Goal: Ask a question

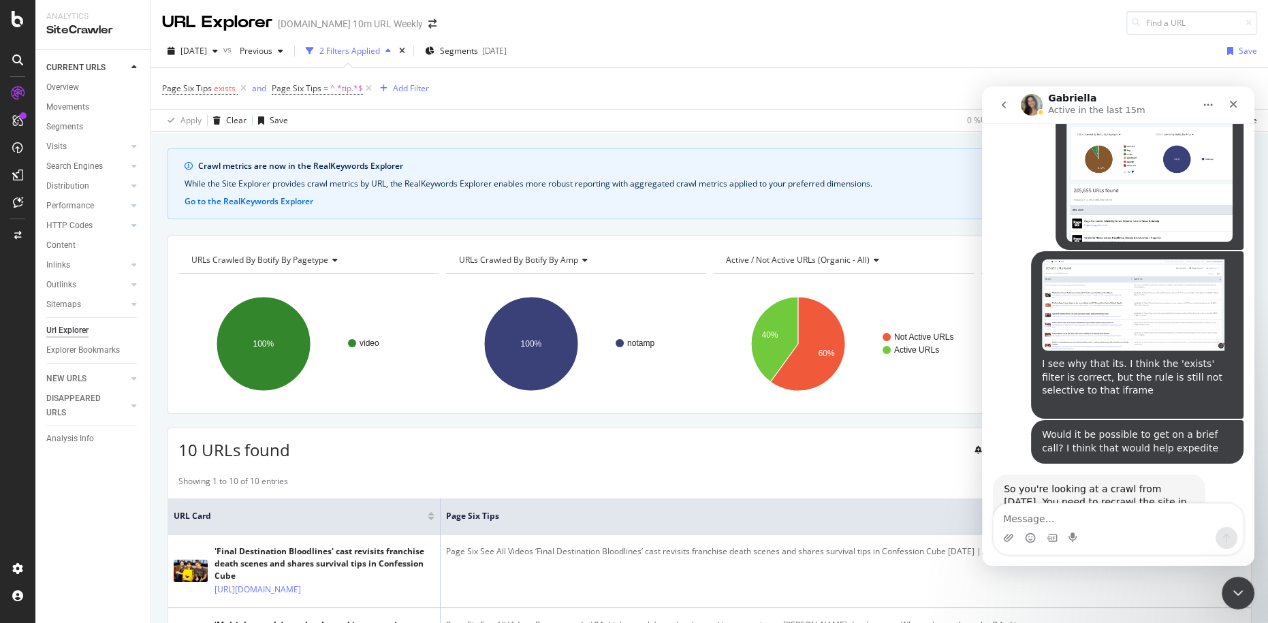
scroll to position [3654, 0]
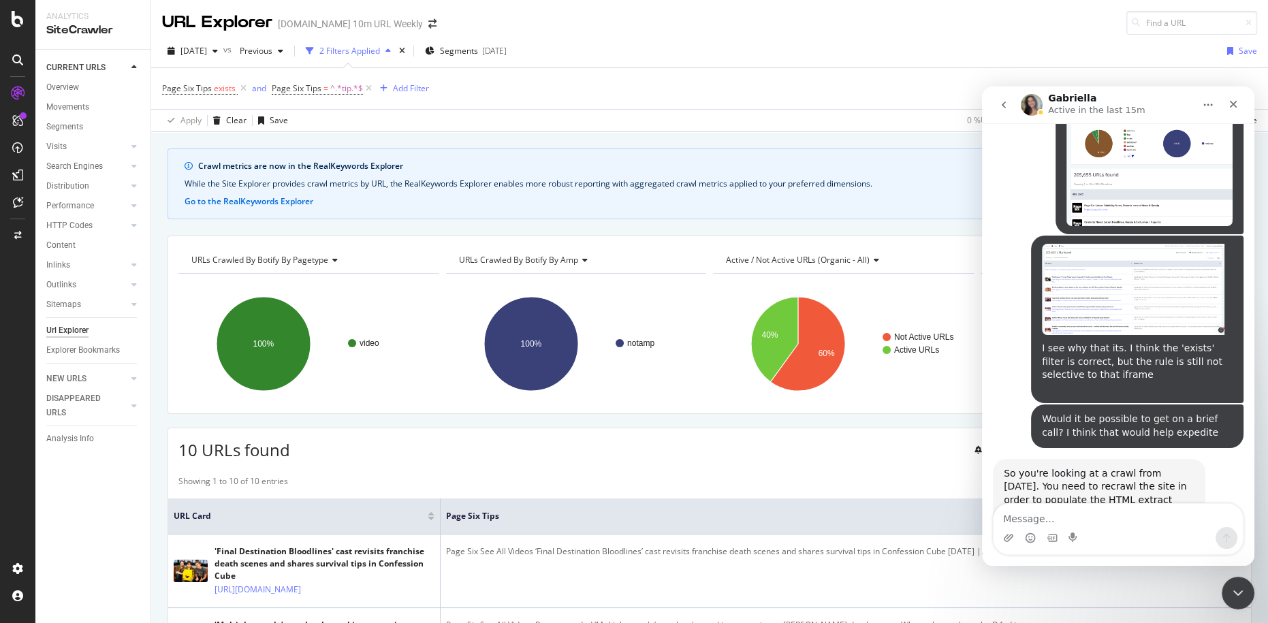
drag, startPoint x: 1119, startPoint y: 474, endPoint x: 1095, endPoint y: 475, distance: 23.9
click at [1098, 475] on div "So you're looking at a crawl from [DATE]. You need to recrawl the site in order…" at bounding box center [1098, 493] width 191 height 53
click at [1097, 475] on div "So you're looking at a crawl from [DATE]. You need to recrawl the site in order…" at bounding box center [1098, 493] width 191 height 53
click at [1136, 531] on div "Intercom messenger" at bounding box center [1117, 538] width 249 height 22
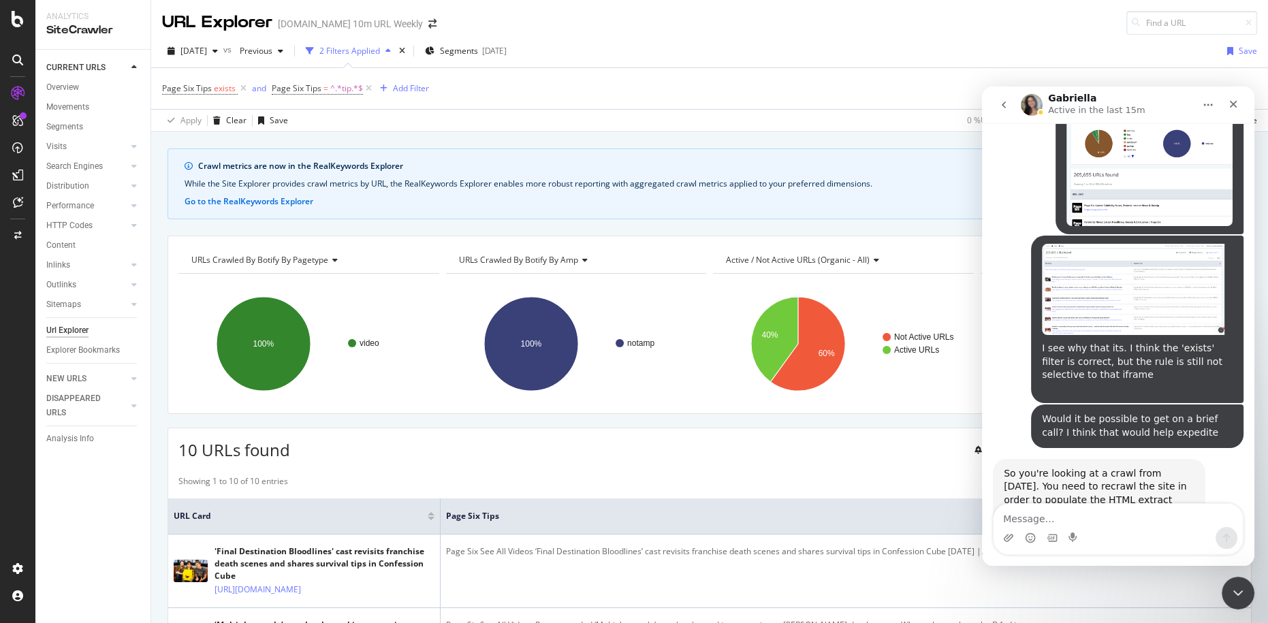
drag, startPoint x: 1136, startPoint y: 531, endPoint x: 1123, endPoint y: 528, distance: 12.7
click at [1135, 531] on div "Intercom messenger" at bounding box center [1117, 538] width 249 height 22
click at [1123, 528] on div "Intercom messenger" at bounding box center [1117, 538] width 249 height 22
click at [1119, 524] on textarea "Message…" at bounding box center [1117, 515] width 249 height 23
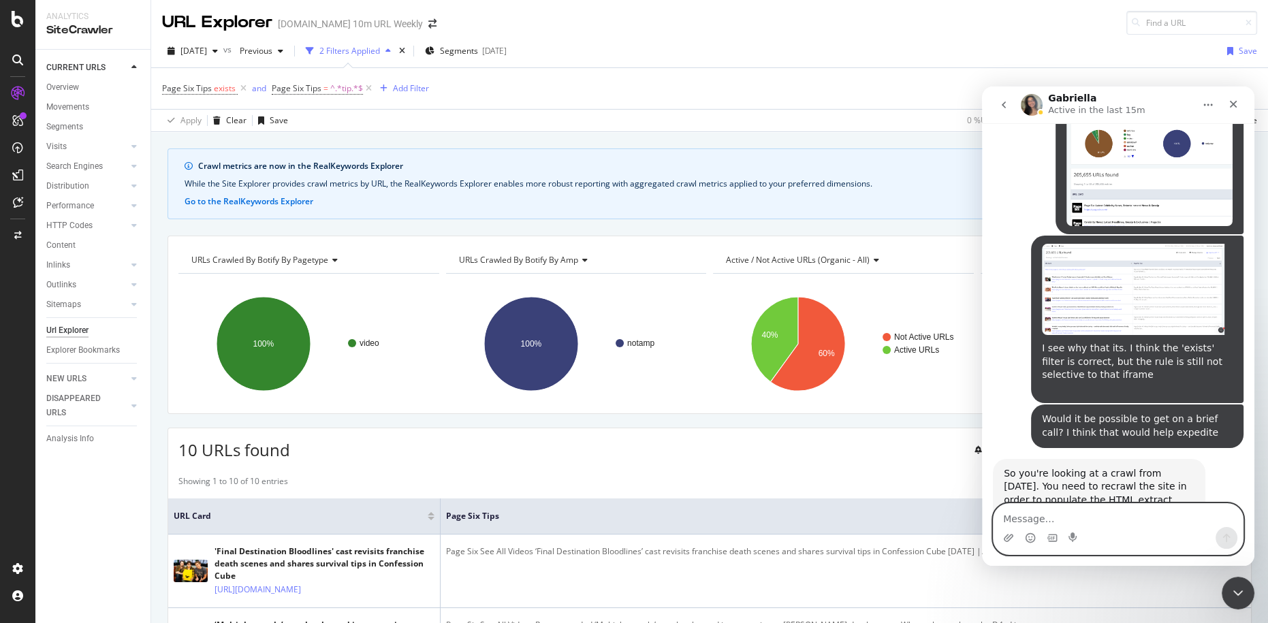
click at [1119, 524] on textarea "Message…" at bounding box center [1117, 515] width 249 height 23
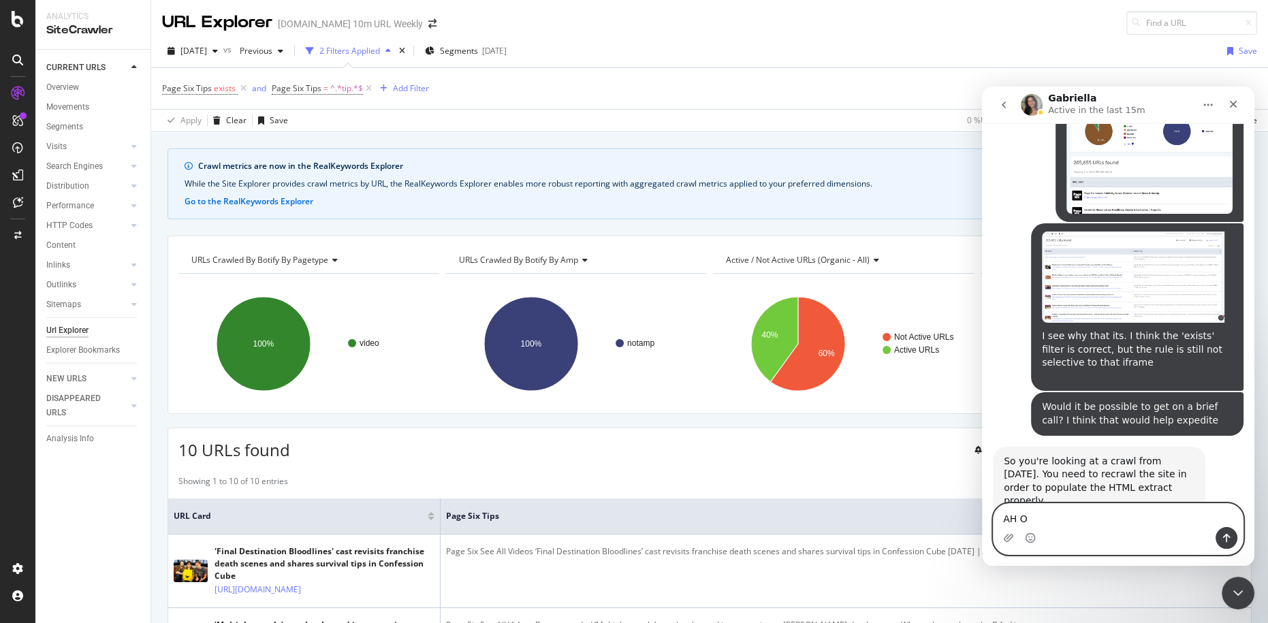
type textarea "AH OK"
type textarea "Ah OK, thanks"
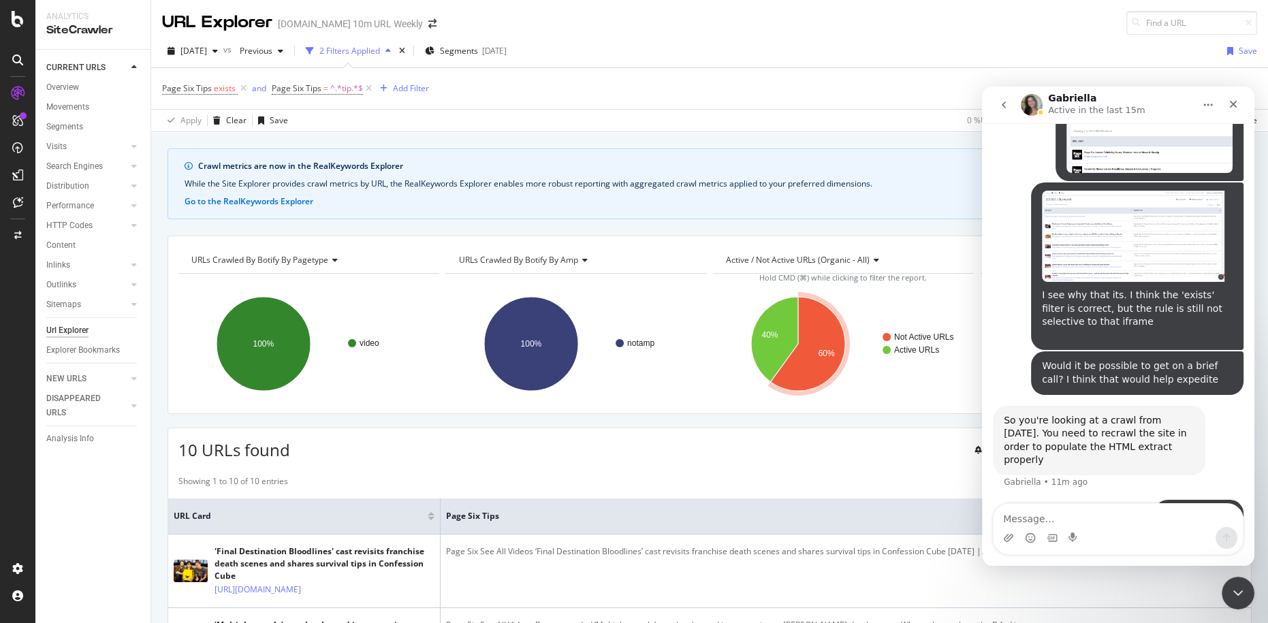
drag, startPoint x: 530, startPoint y: 139, endPoint x: 600, endPoint y: 199, distance: 92.2
click at [530, 138] on div "Crawl metrics are now in the RealKeywords Explorer While the Site Explorer prov…" at bounding box center [709, 148] width 1117 height 33
click at [1085, 513] on textarea "Message…" at bounding box center [1117, 515] width 249 height 23
click at [1083, 513] on textarea "Message…" at bounding box center [1117, 515] width 249 height 23
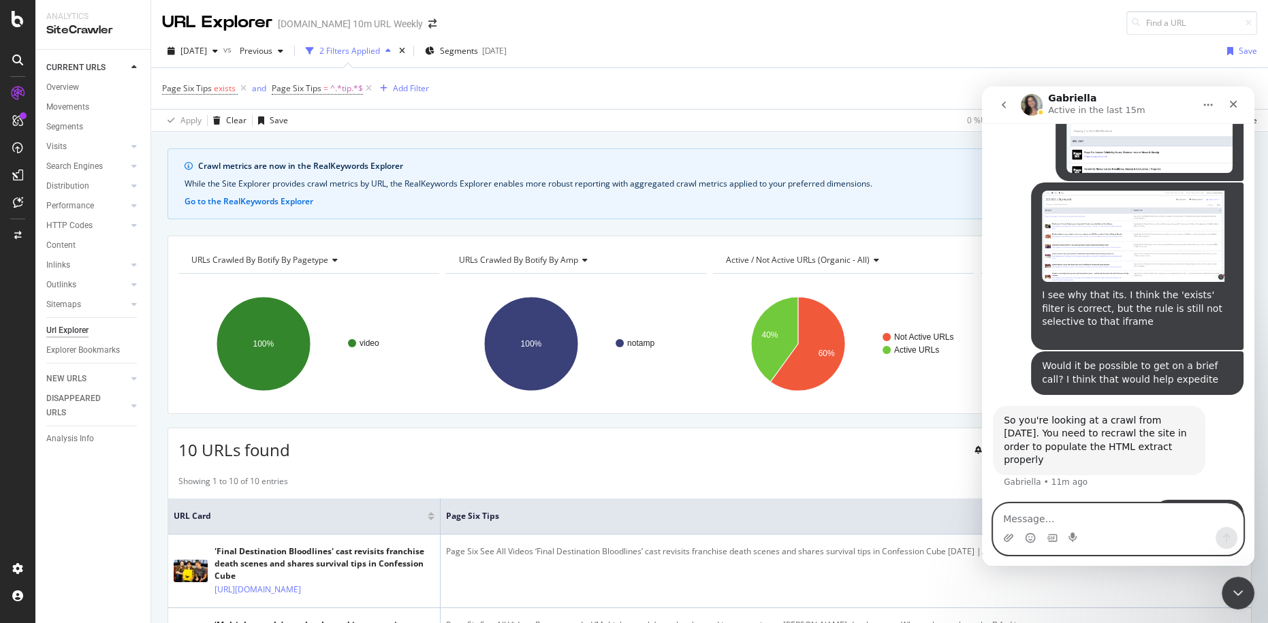
click at [1083, 513] on textarea "Message…" at bounding box center [1117, 515] width 249 height 23
click at [332, 101] on div "Page Six Tips exists and Page Six Tips = ^.*tip.*$ Add Filter" at bounding box center [709, 88] width 1095 height 41
click at [571, 135] on div "Crawl metrics are now in the RealKeywords Explorer While the Site Explorer prov…" at bounding box center [709, 148] width 1117 height 33
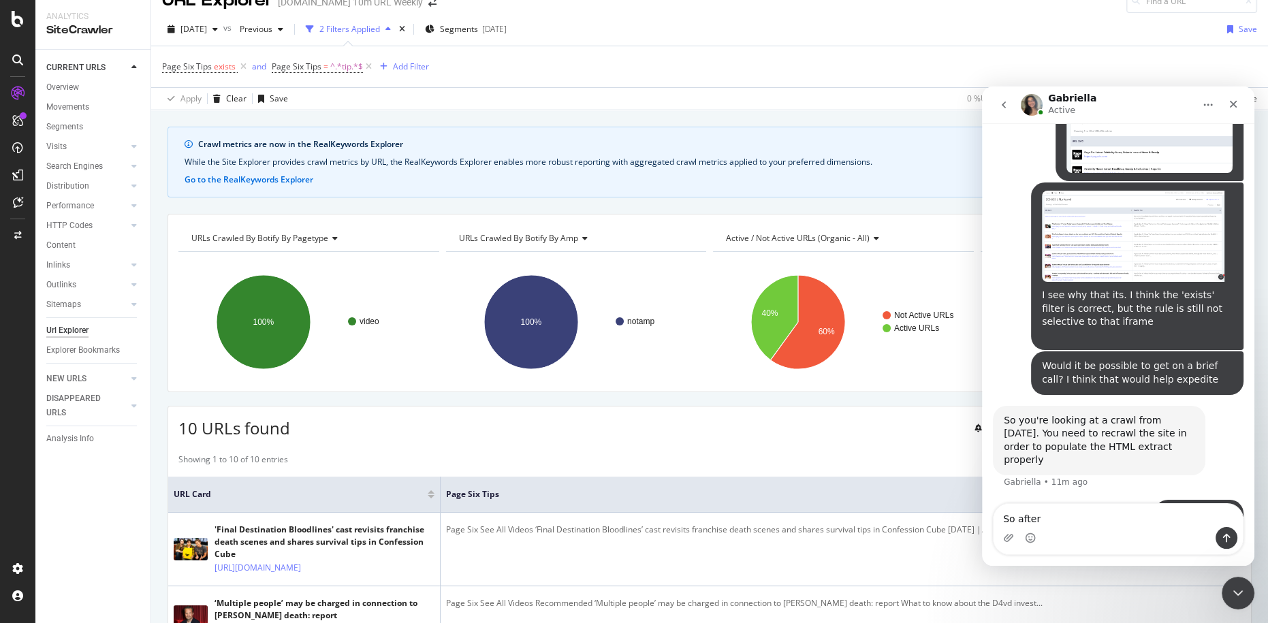
scroll to position [0, 0]
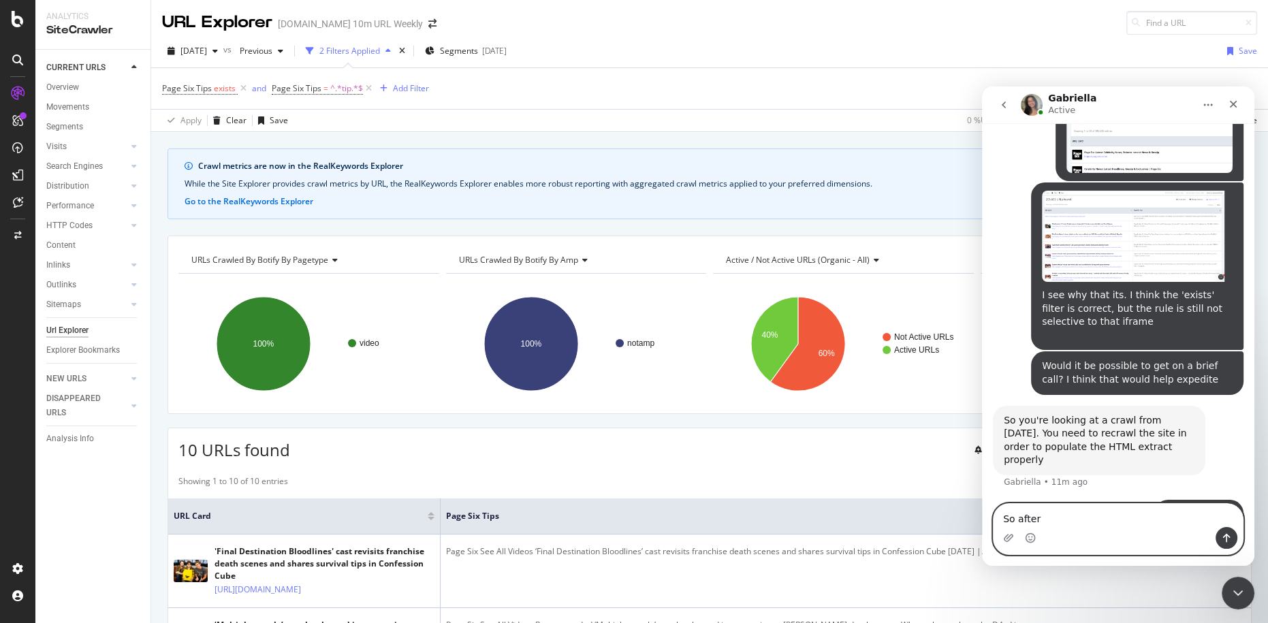
click at [1057, 521] on textarea "So after" at bounding box center [1117, 515] width 249 height 23
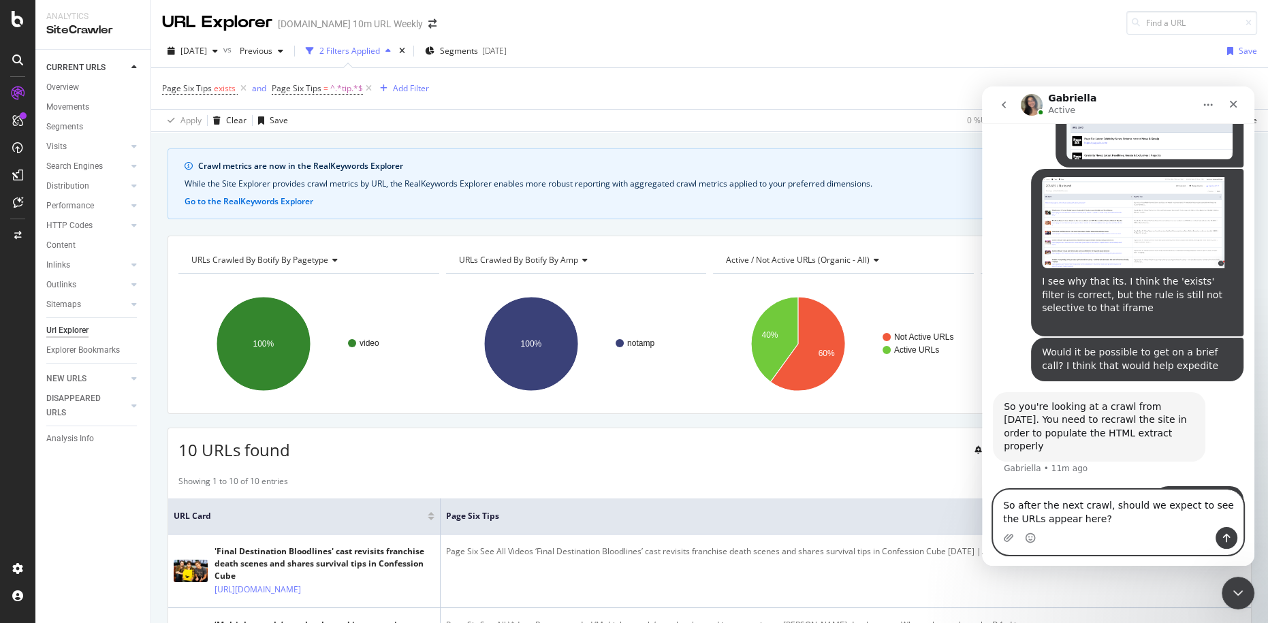
paste textarea "[URL][DOMAIN_NAME][DOMAIN_NAME][DOMAIN_NAME][DOMAIN_NAME][DOMAIN_NAME]"
type textarea "So after the next crawl, should we expect to see the URLs appear here? [URL][DO…"
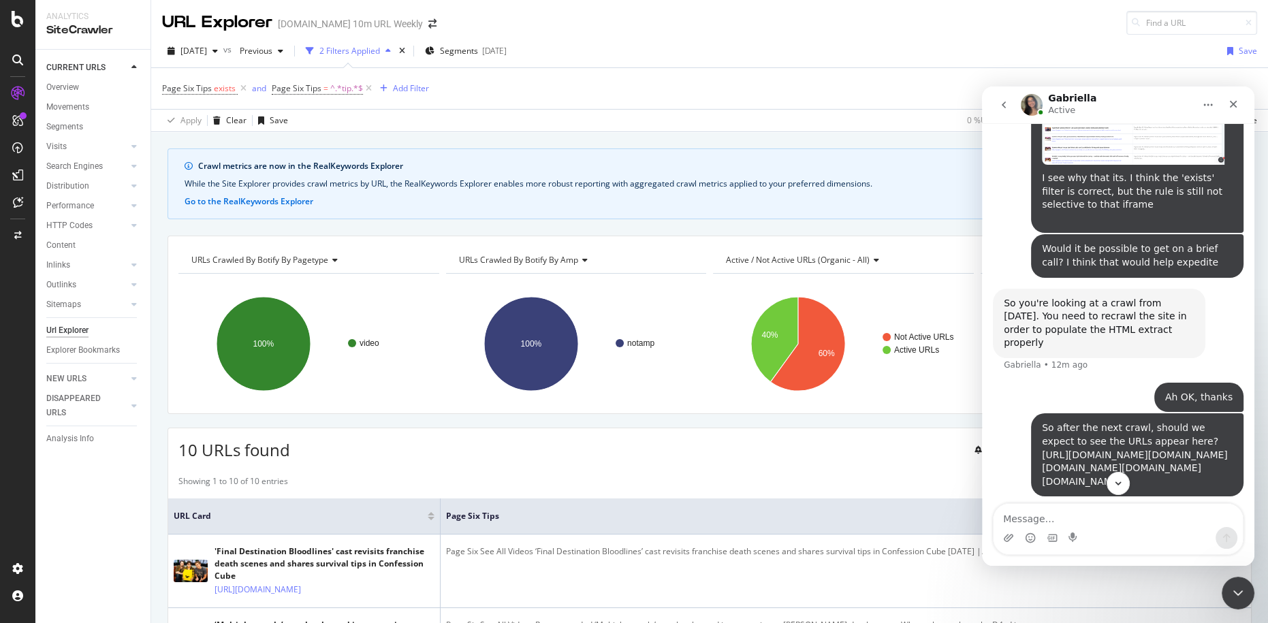
scroll to position [4018, 0]
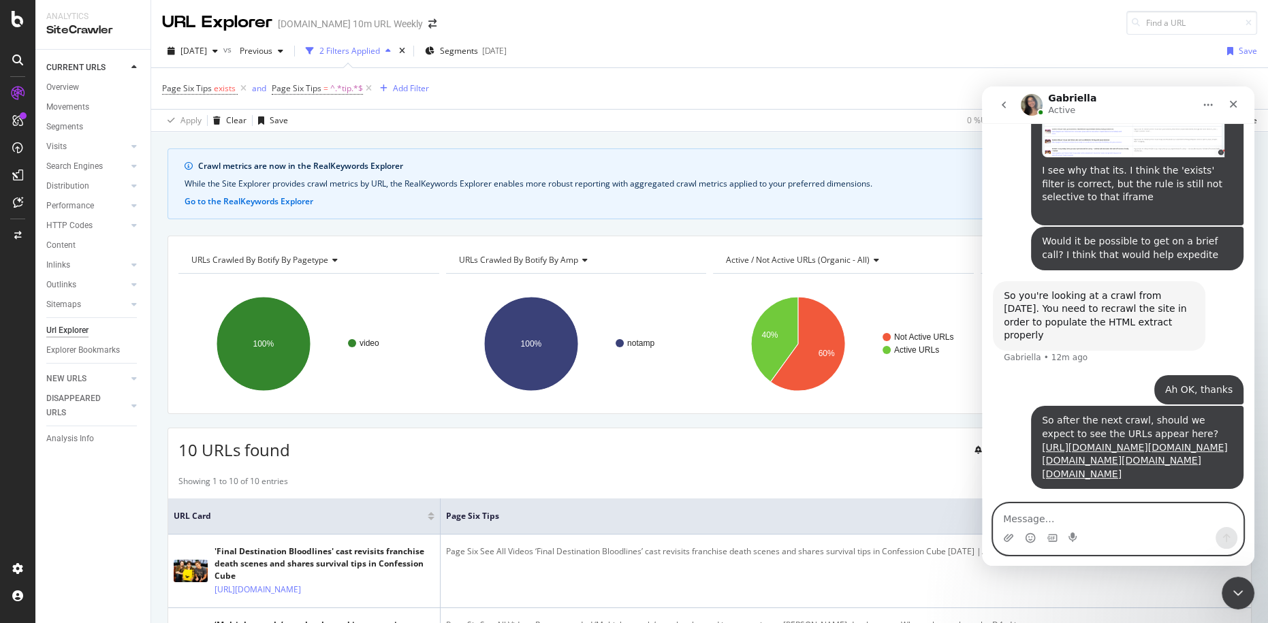
click at [1098, 509] on textarea "Message…" at bounding box center [1117, 515] width 249 height 23
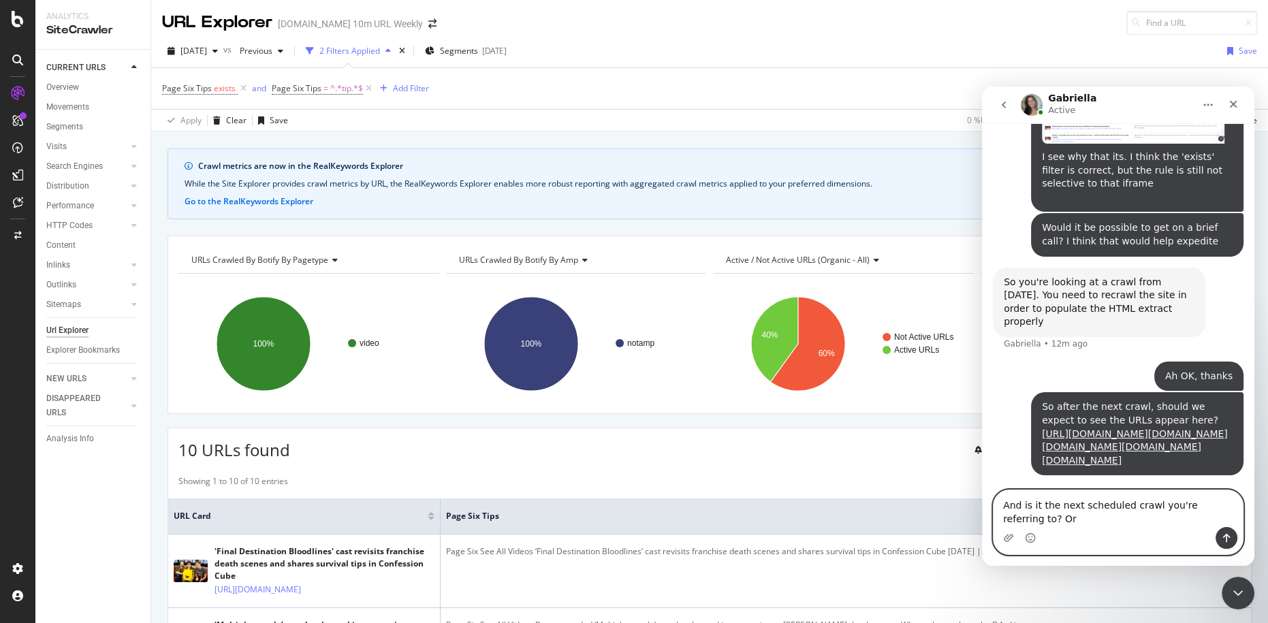
scroll to position [4032, 0]
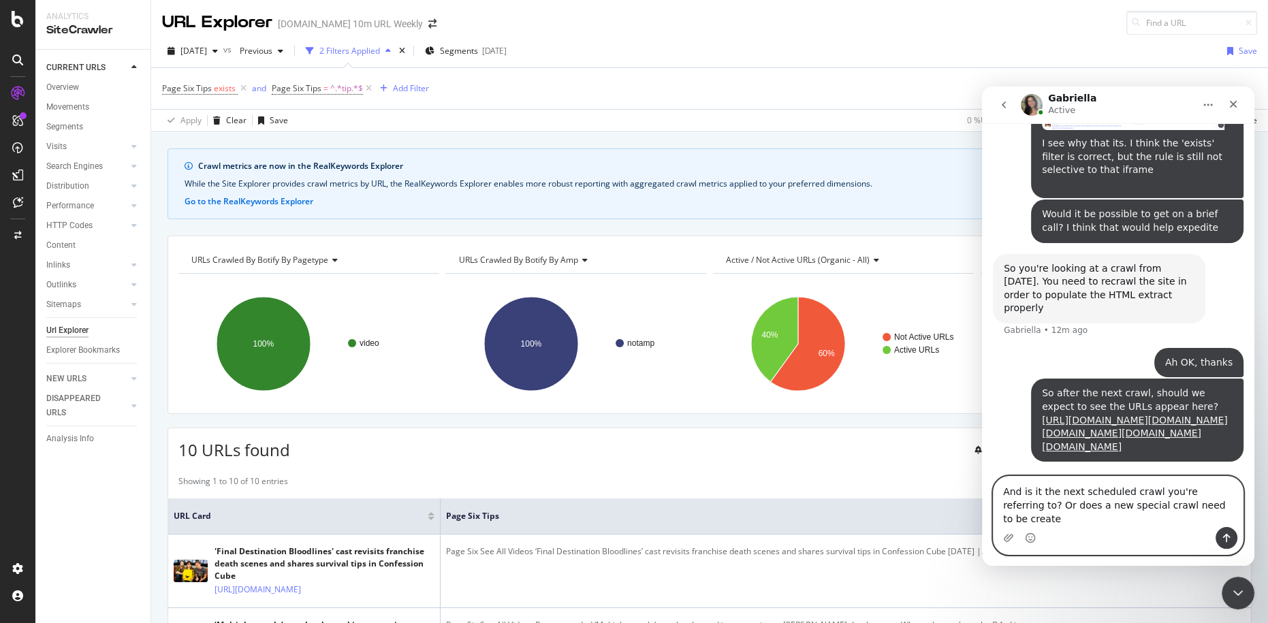
type textarea "And is it the next scheduled crawl you're referring to? Or does a new special c…"
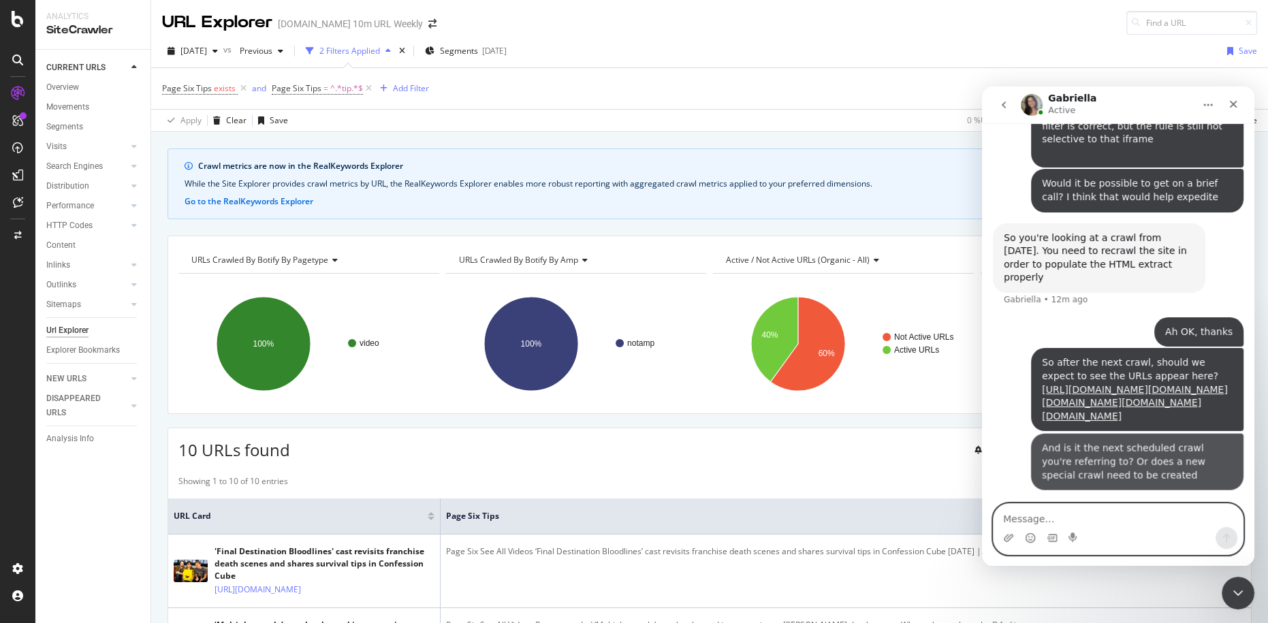
scroll to position [4076, 0]
click at [1130, 521] on textarea "Message…" at bounding box center [1117, 515] width 249 height 23
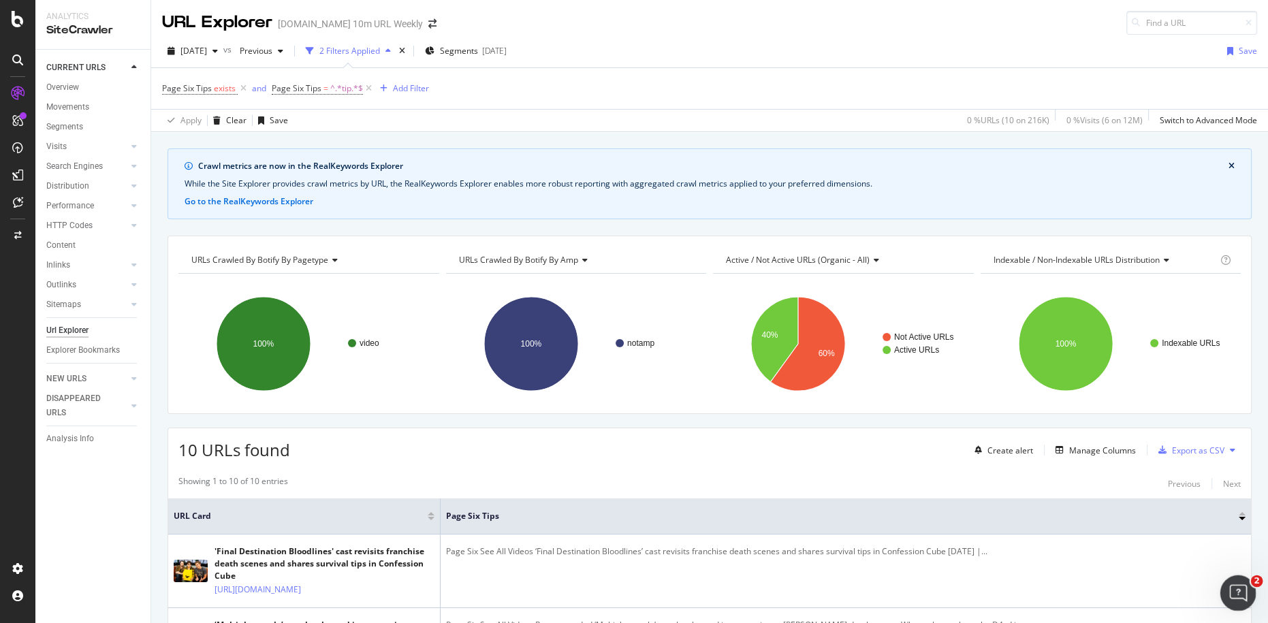
click at [1229, 602] on div "Open Intercom Messenger" at bounding box center [1235, 590] width 45 height 45
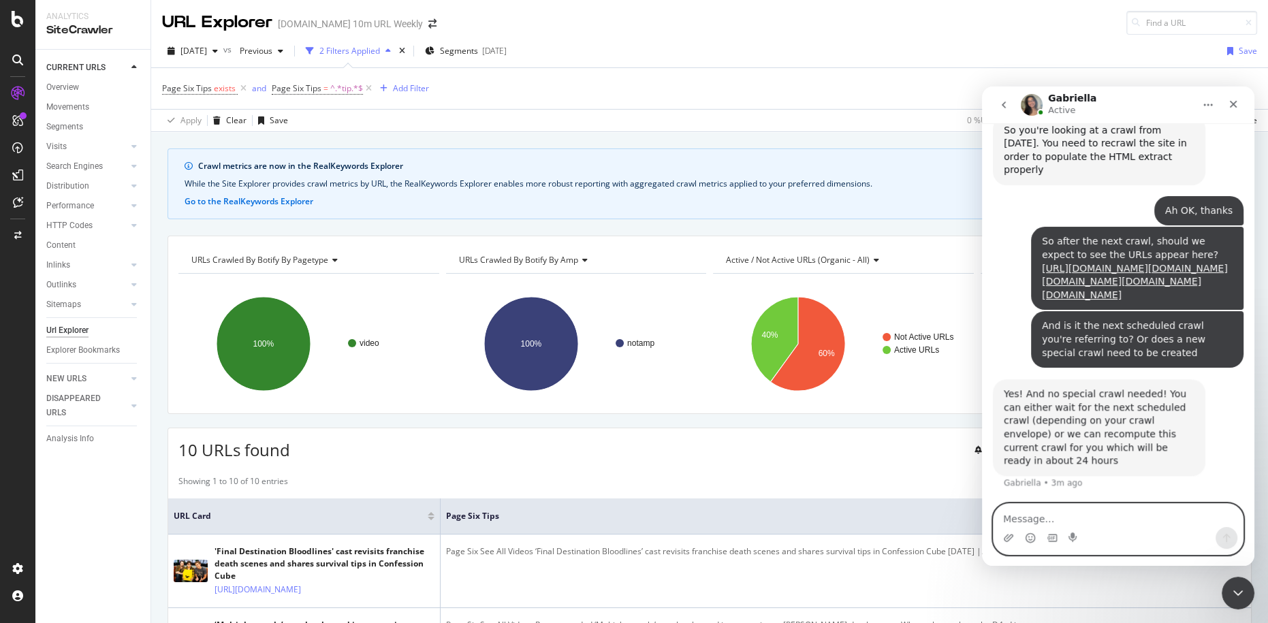
scroll to position [4170, 0]
click at [1101, 516] on textarea "Message…" at bounding box center [1117, 515] width 249 height 23
click at [1102, 516] on textarea "Message…" at bounding box center [1117, 515] width 249 height 23
click at [1101, 516] on textarea "Message…" at bounding box center [1117, 515] width 249 height 23
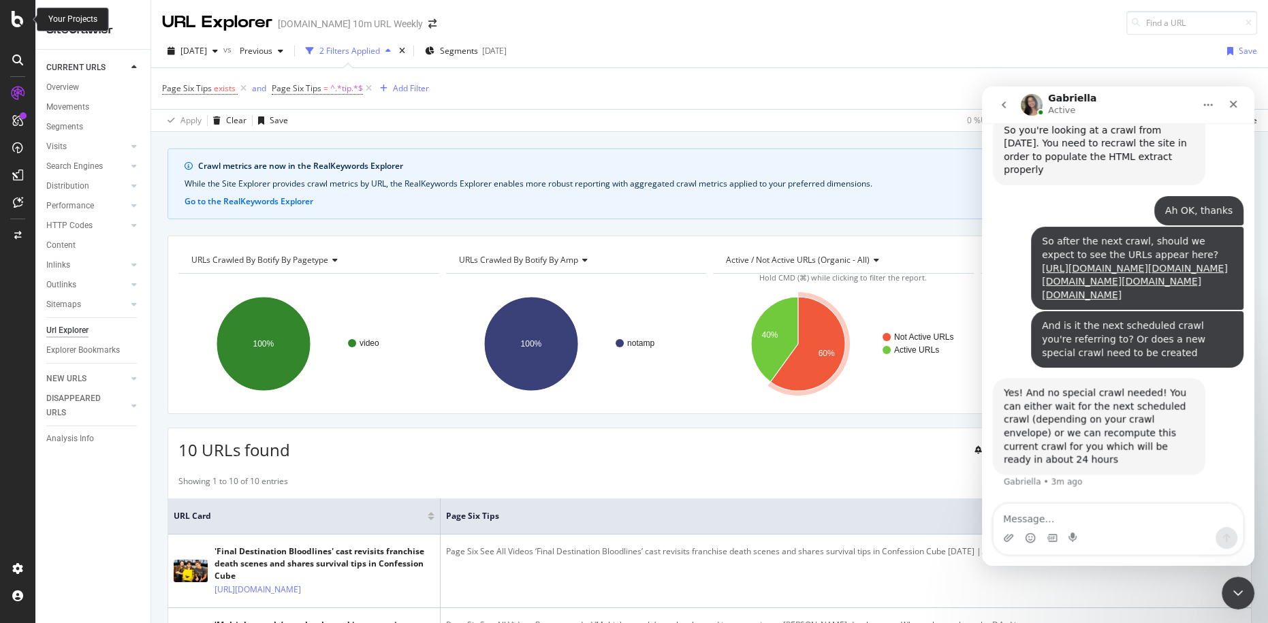
click at [20, 18] on icon at bounding box center [18, 19] width 12 height 16
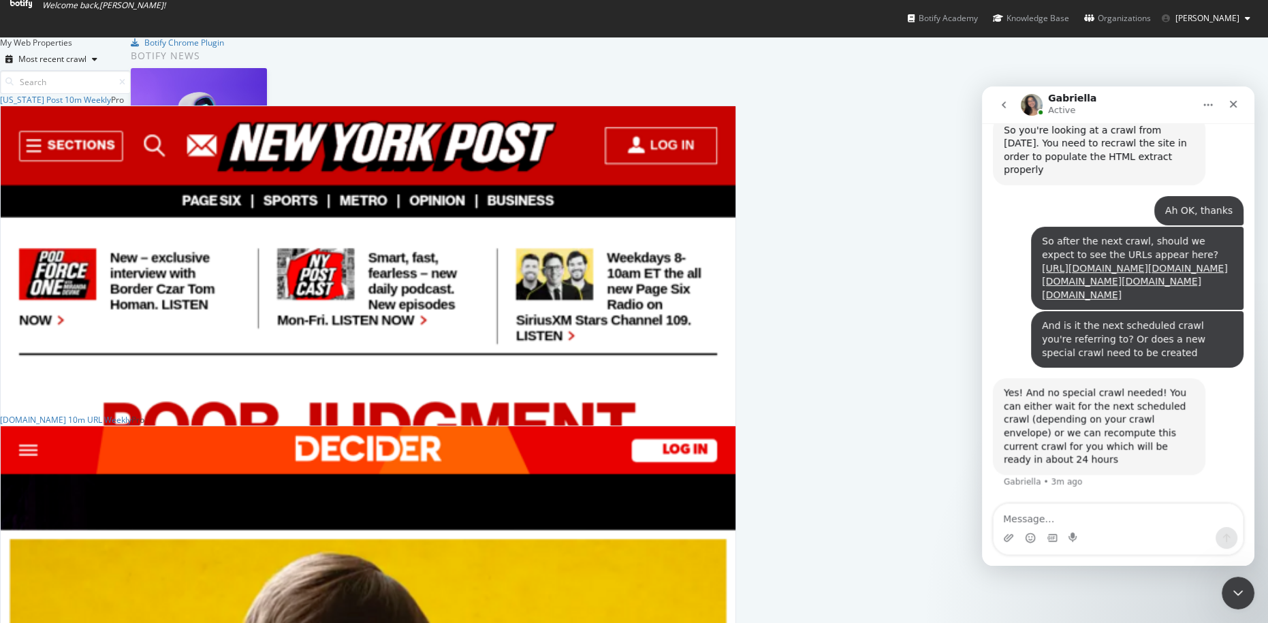
scroll to position [459, 0]
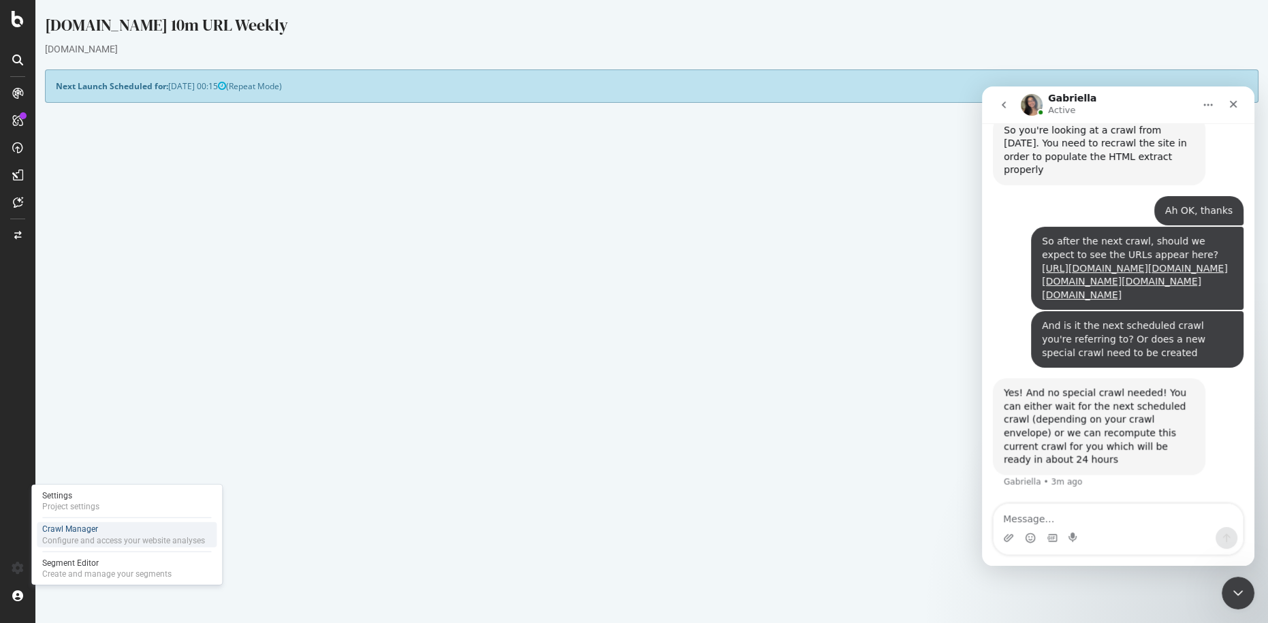
click at [98, 526] on div "Crawl Manager" at bounding box center [123, 529] width 163 height 12
click at [146, 533] on div "Crawl Manager" at bounding box center [123, 529] width 163 height 12
click at [417, 355] on p "View Crawl Settings" at bounding box center [651, 360] width 1191 height 12
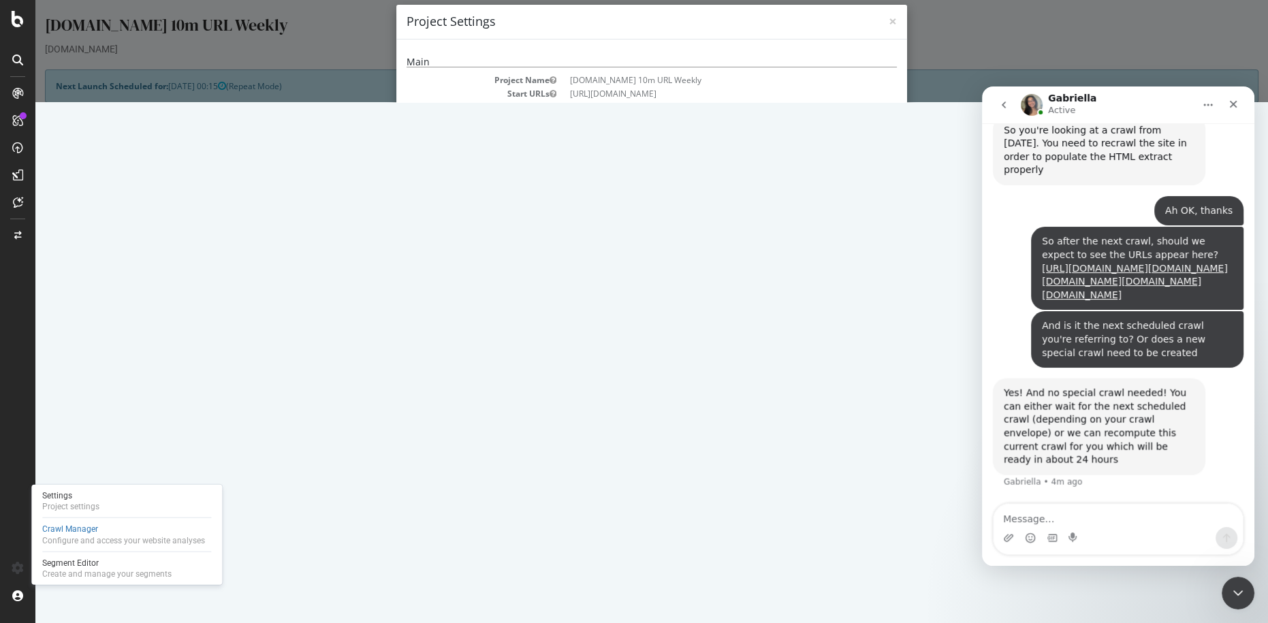
scroll to position [150, 0]
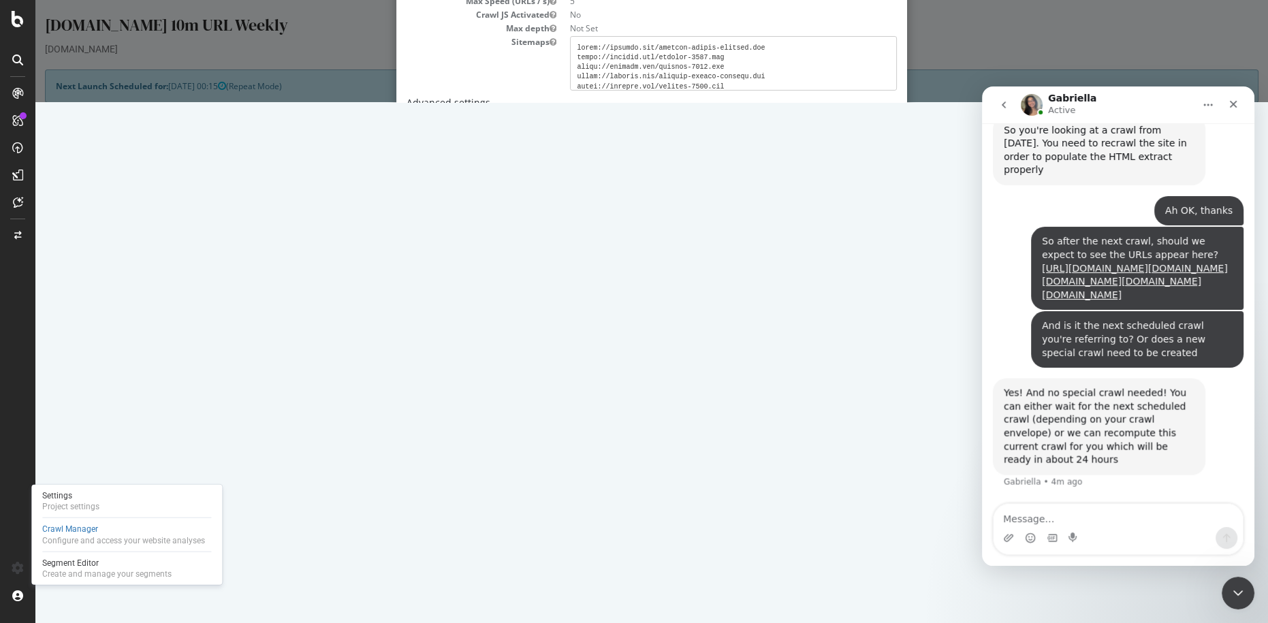
click at [280, 102] on div "× Close Project Settings Main Project Name [DOMAIN_NAME] 10m URL Weekly Start U…" at bounding box center [651, 51] width 1232 height 102
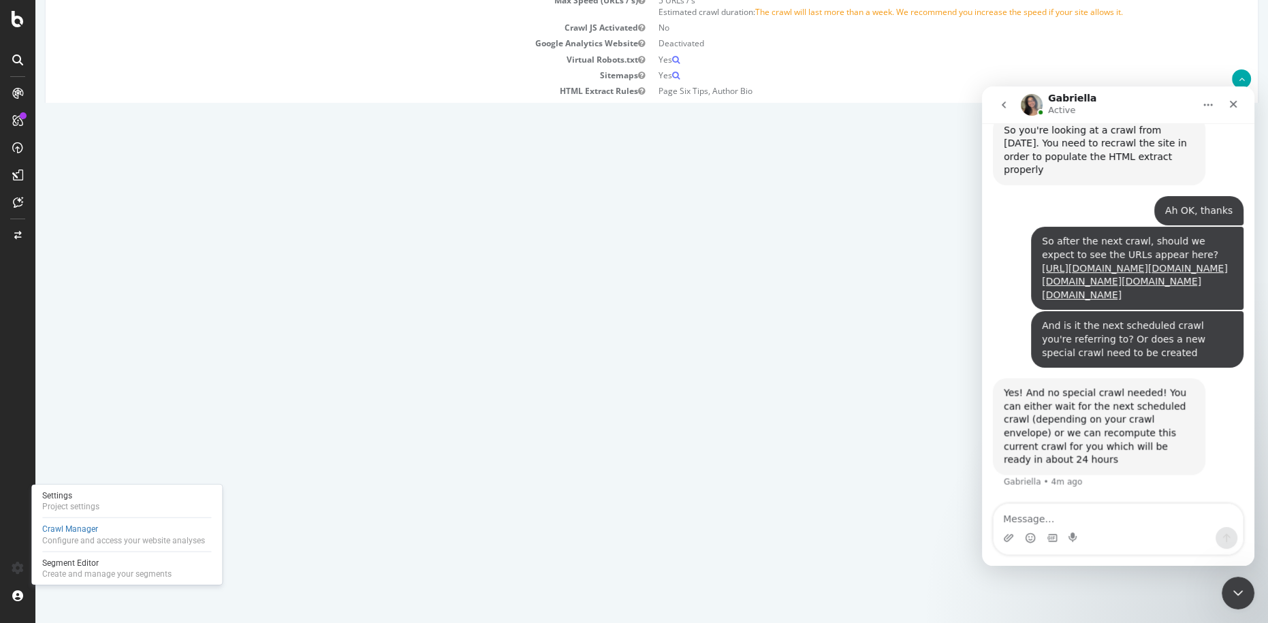
scroll to position [234, 0]
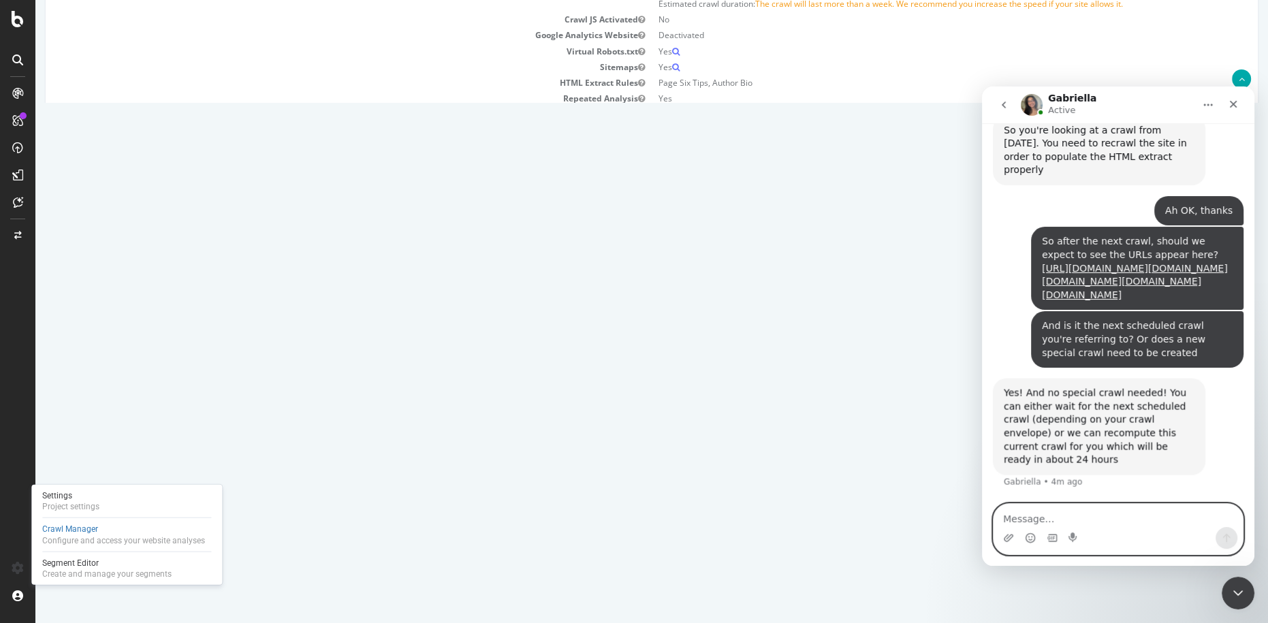
click at [1145, 520] on textarea "Message…" at bounding box center [1117, 515] width 249 height 23
click at [1145, 519] on textarea "Message…" at bounding box center [1117, 515] width 249 height 23
click at [1146, 519] on textarea "Message…" at bounding box center [1117, 515] width 249 height 23
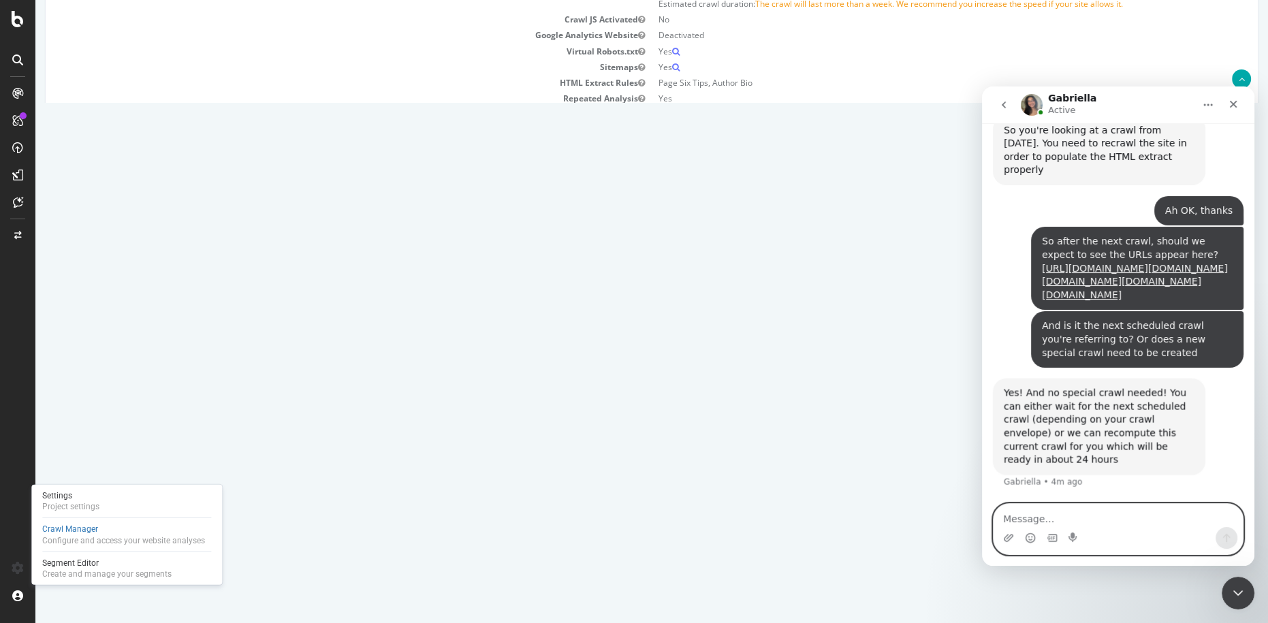
click at [1156, 521] on textarea "Message…" at bounding box center [1117, 515] width 249 height 23
click at [1157, 521] on textarea "Message…" at bounding box center [1117, 515] width 249 height 23
click at [1159, 520] on textarea "Message…" at bounding box center [1117, 515] width 249 height 23
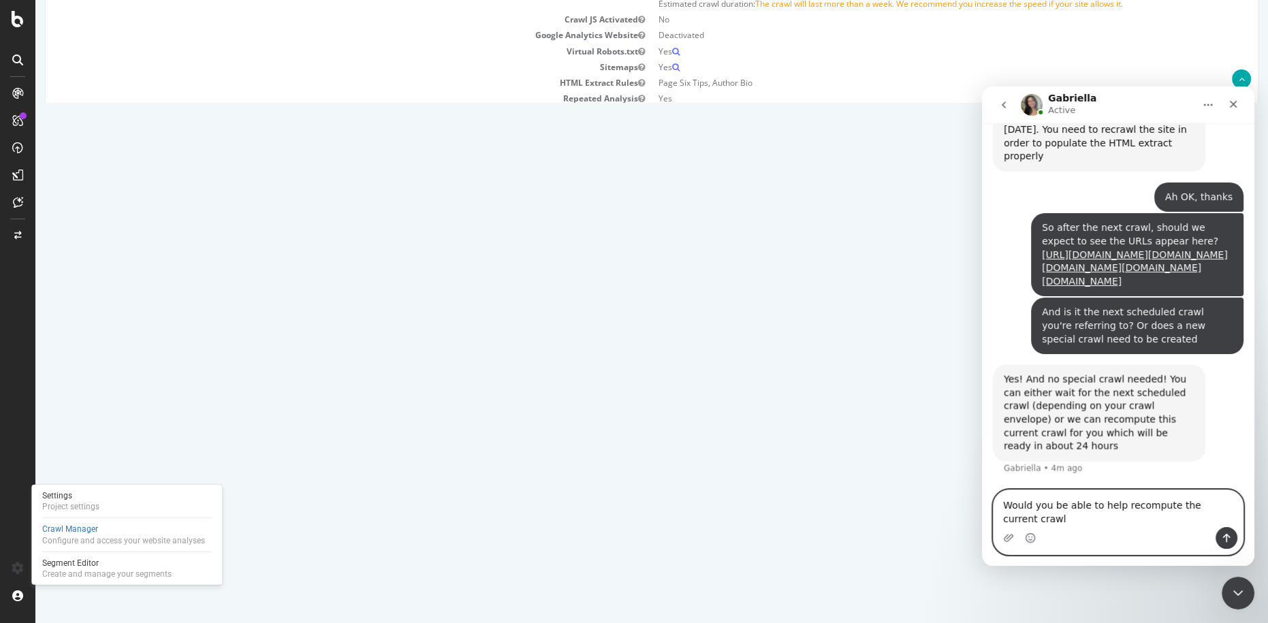
type textarea "Would you be able to help recompute the current crawl?"
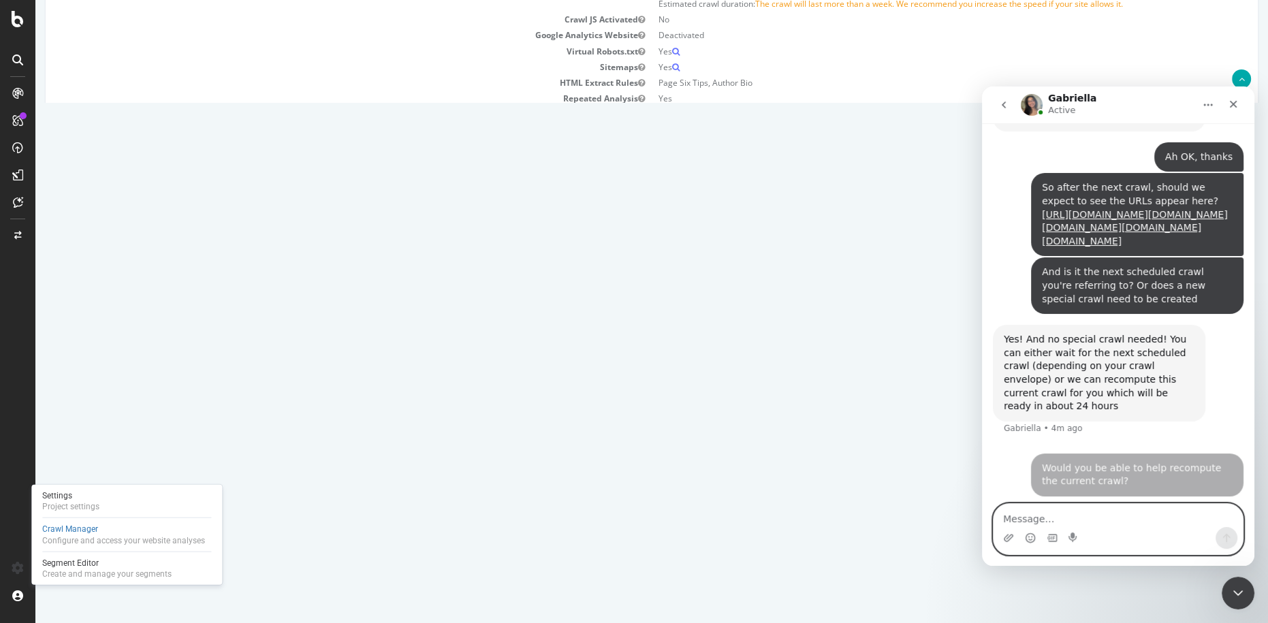
scroll to position [4224, 0]
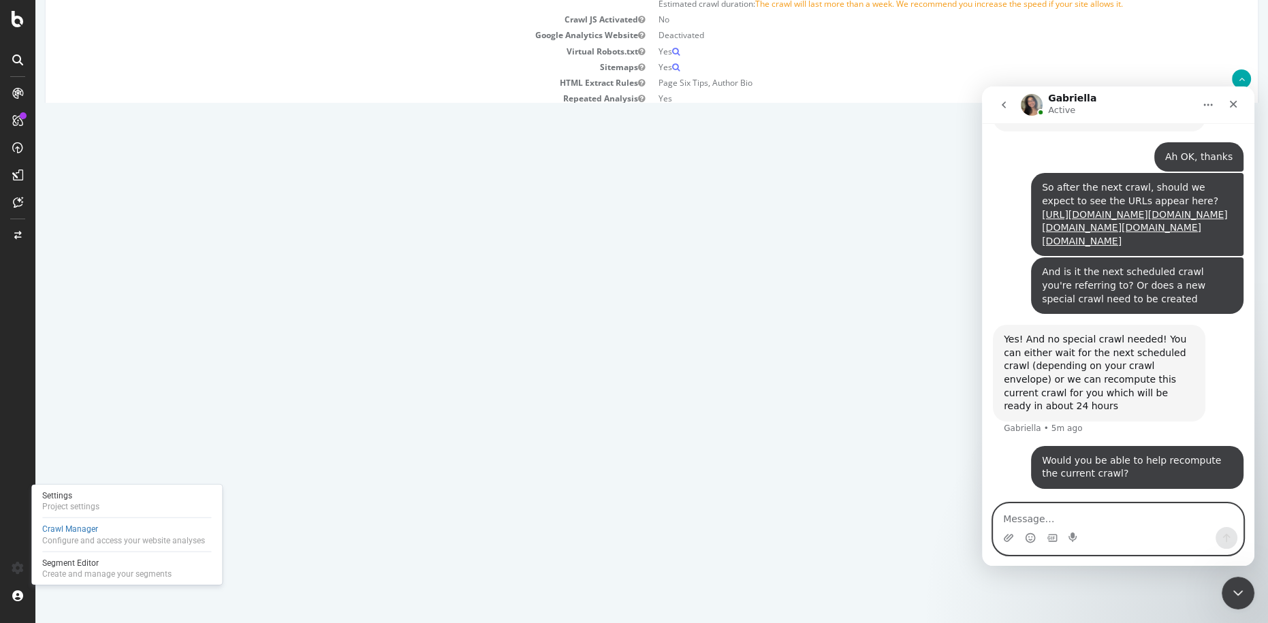
click at [1160, 520] on textarea "Message…" at bounding box center [1117, 515] width 249 height 23
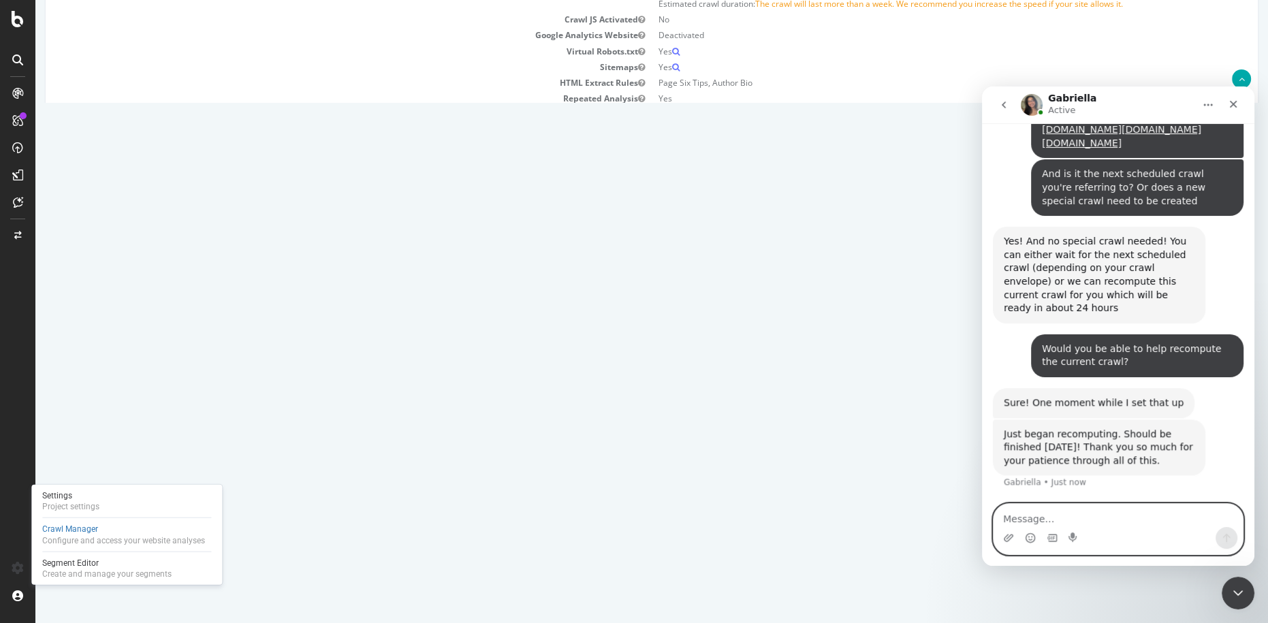
scroll to position [4322, 0]
click at [1112, 518] on textarea "Message…" at bounding box center [1117, 515] width 249 height 23
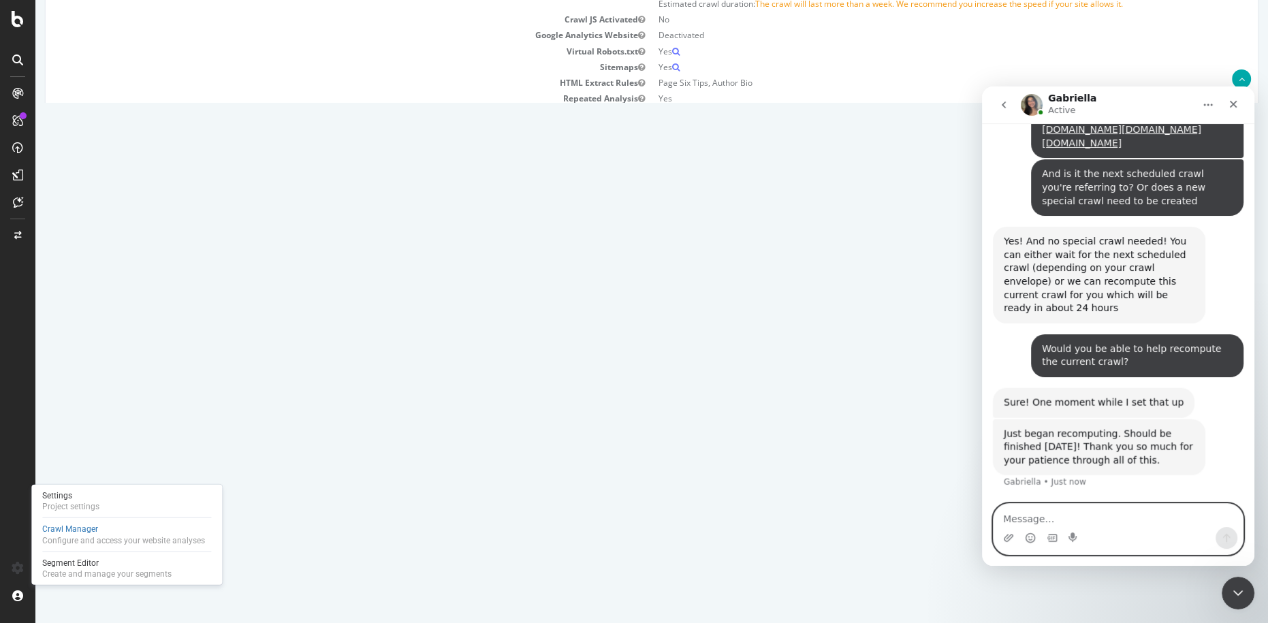
click at [1112, 518] on textarea "Message…" at bounding box center [1117, 515] width 249 height 23
type textarea "THank"
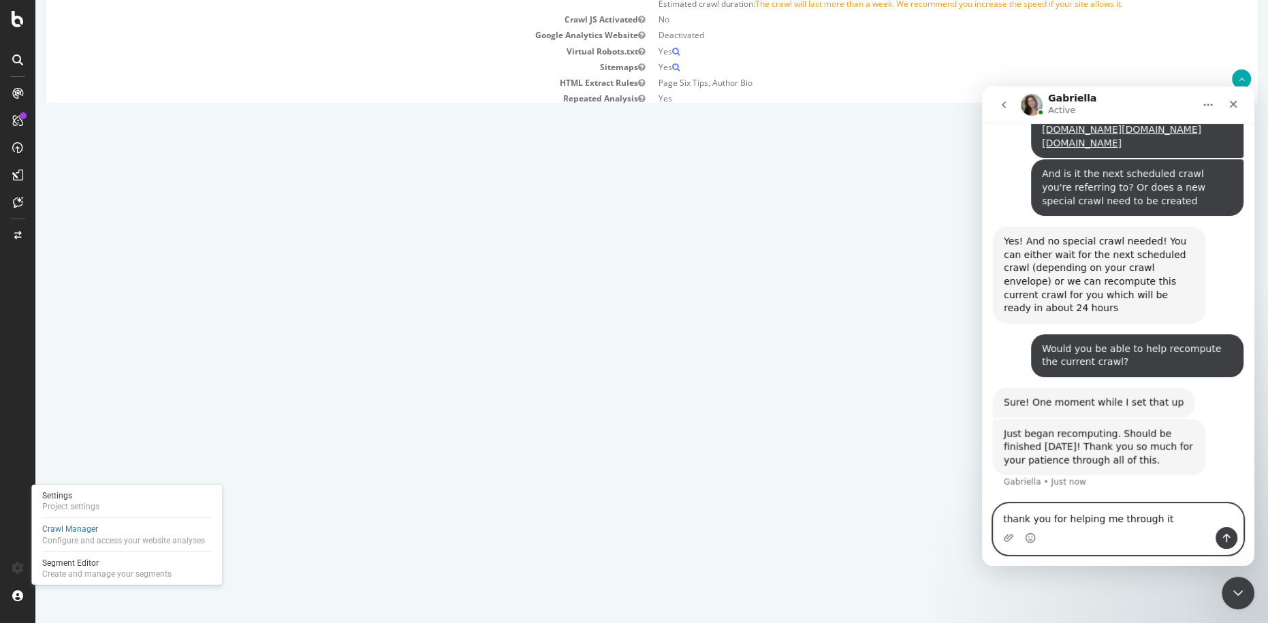
type textarea "thank you for helping me through it!"
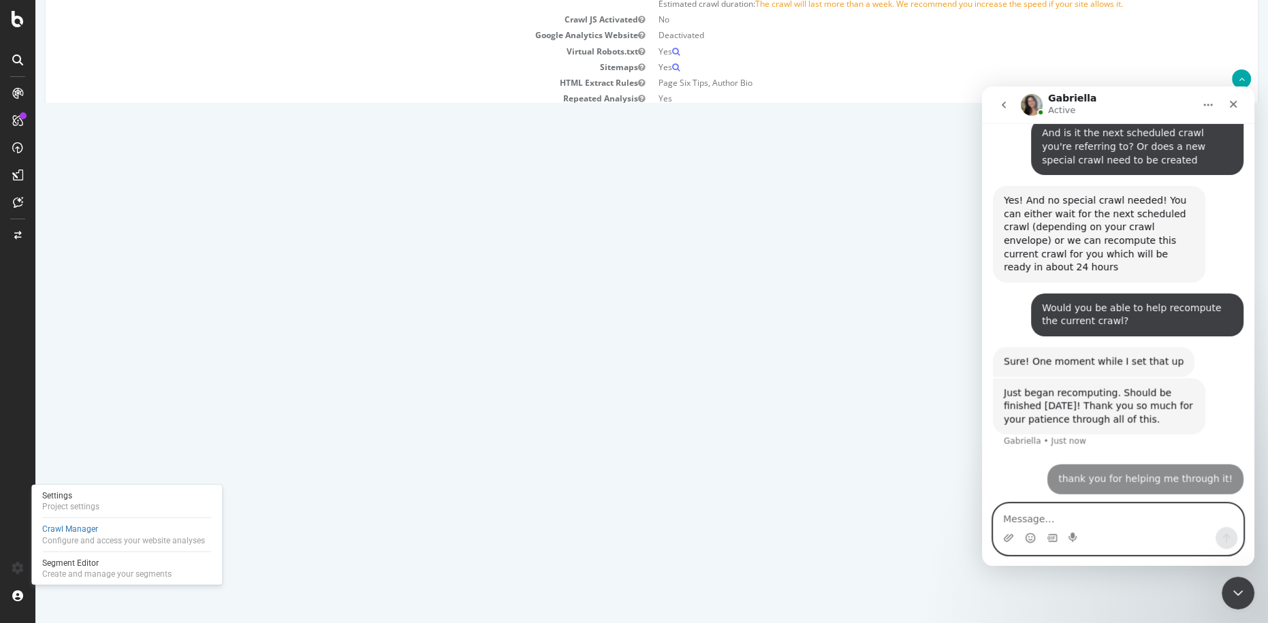
scroll to position [4363, 0]
click at [1111, 516] on textarea "Message…" at bounding box center [1117, 515] width 249 height 23
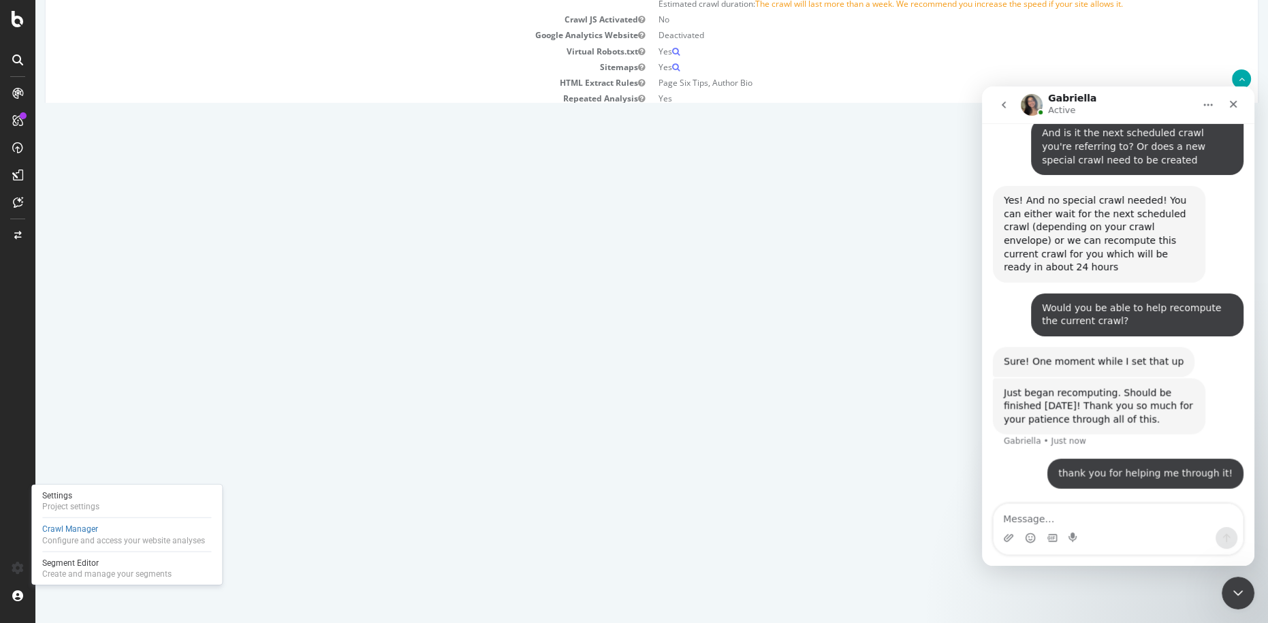
click at [359, 116] on div "Project Name [DOMAIN_NAME] 10m URL Weekly Allowed Domains https://*.[DOMAIN_NAM…" at bounding box center [652, 46] width 1212 height 270
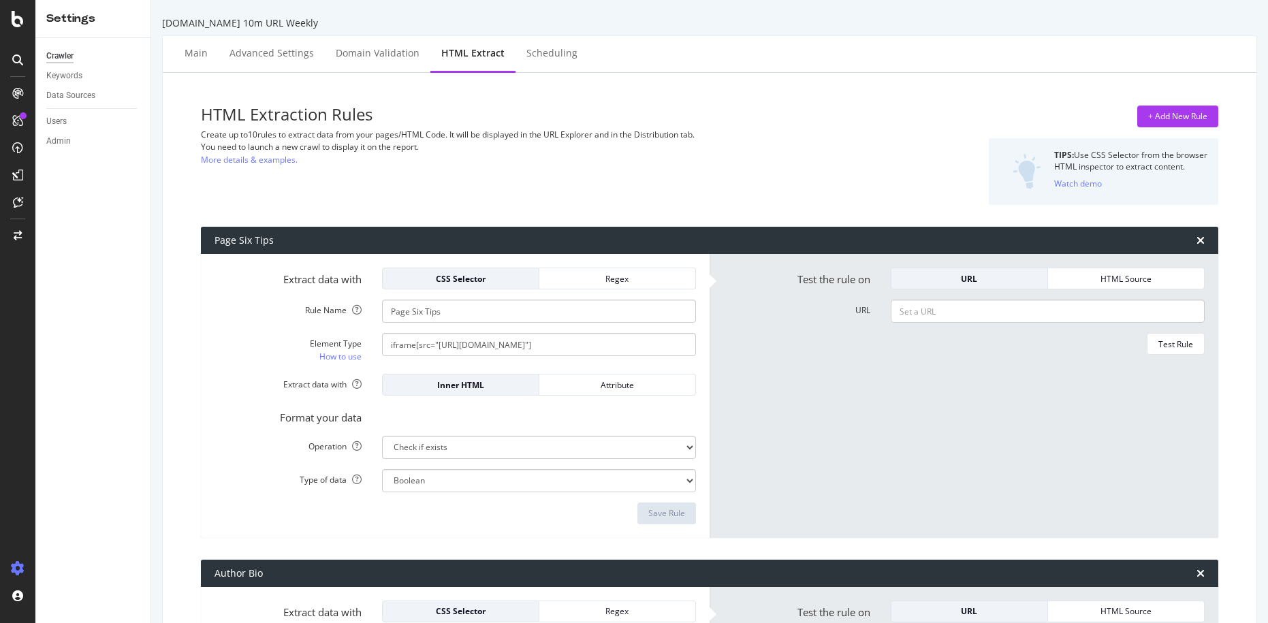
select select "exist"
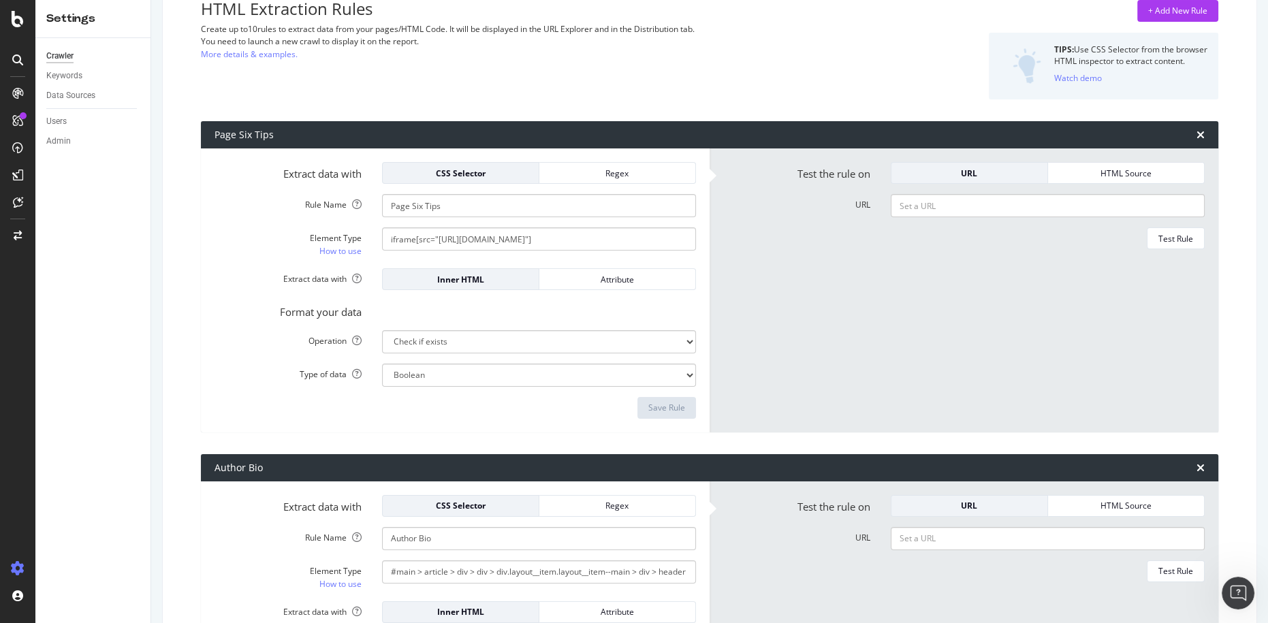
click at [787, 64] on div "HTML Extraction Rules Create up to 10 rules to extract data from your pages/HTM…" at bounding box center [536, 49] width 671 height 99
click at [802, 78] on div "HTML Extraction Rules Create up to 10 rules to extract data from your pages/HTM…" at bounding box center [536, 49] width 671 height 99
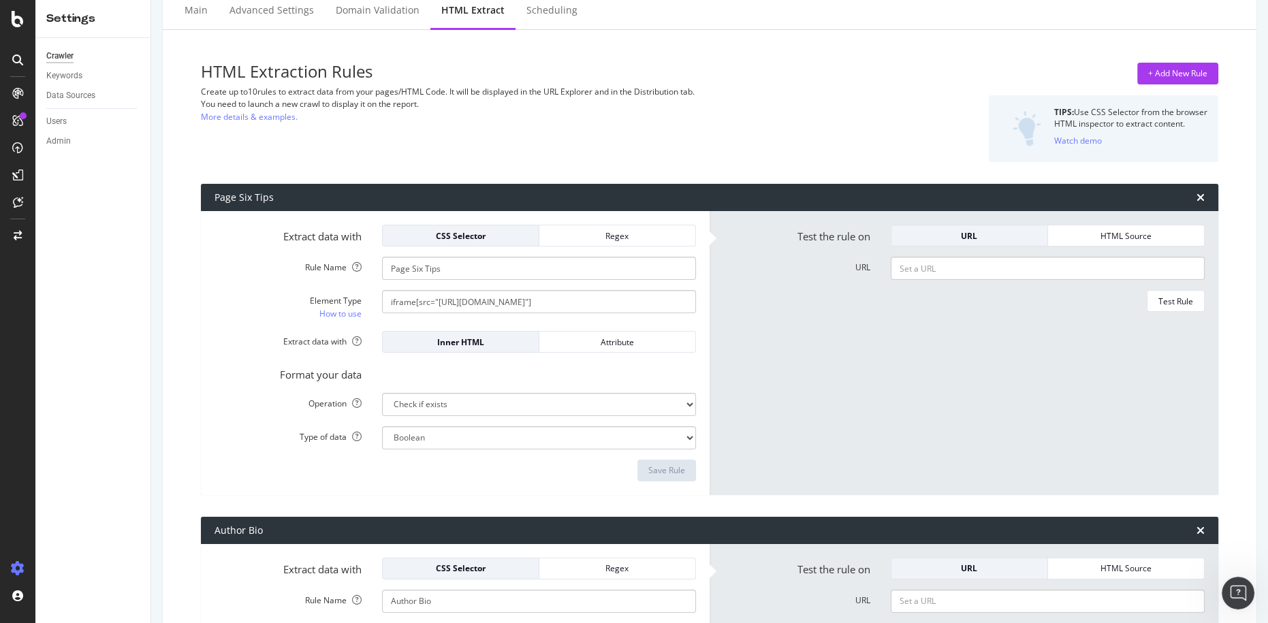
scroll to position [35, 0]
